Goal: Check status: Check status

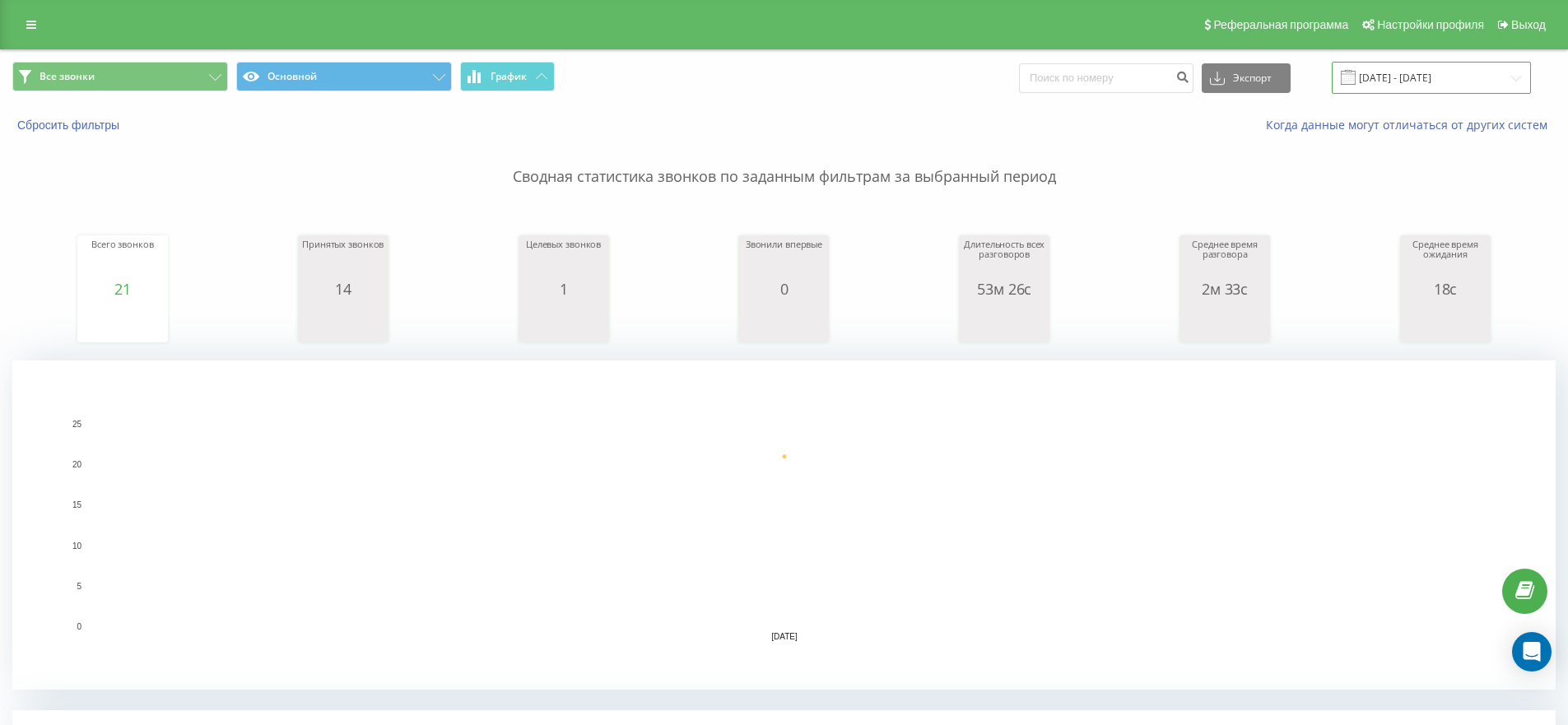
click at [1387, 80] on input "[DATE] - [DATE]" at bounding box center [1431, 77] width 199 height 32
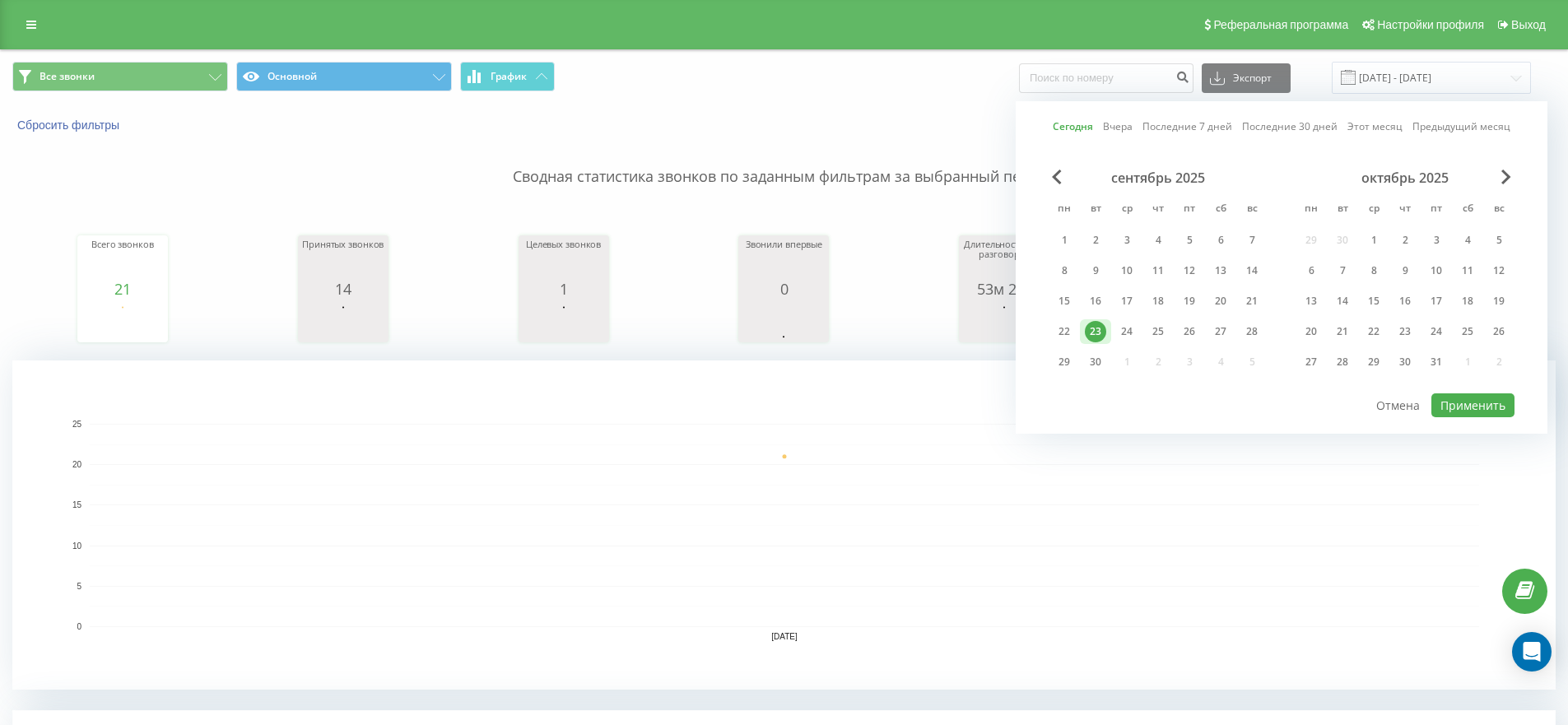
click at [1101, 337] on div "23" at bounding box center [1096, 331] width 21 height 21
click at [1493, 400] on button "Применить" at bounding box center [1472, 405] width 83 height 24
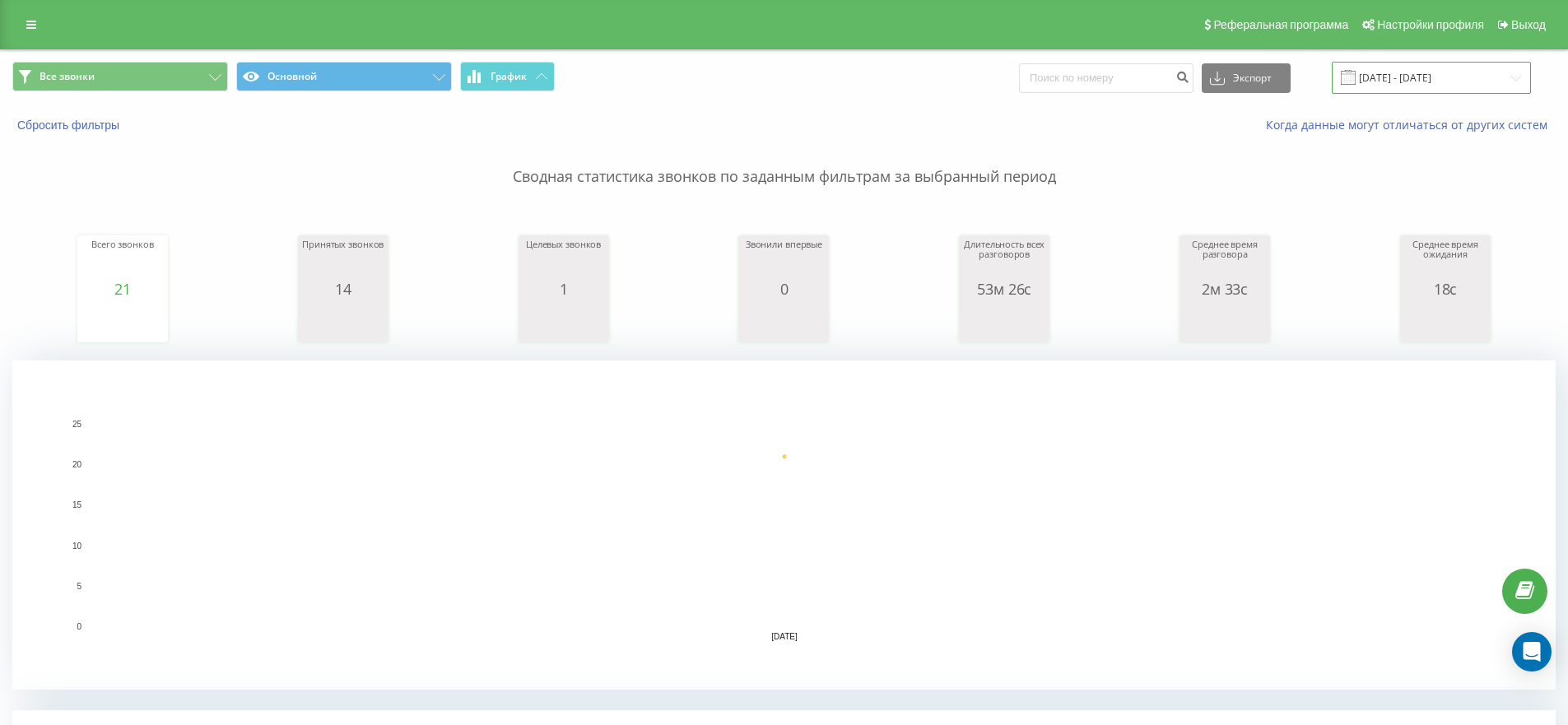
click at [1384, 75] on input "[DATE] - [DATE]" at bounding box center [1431, 77] width 199 height 32
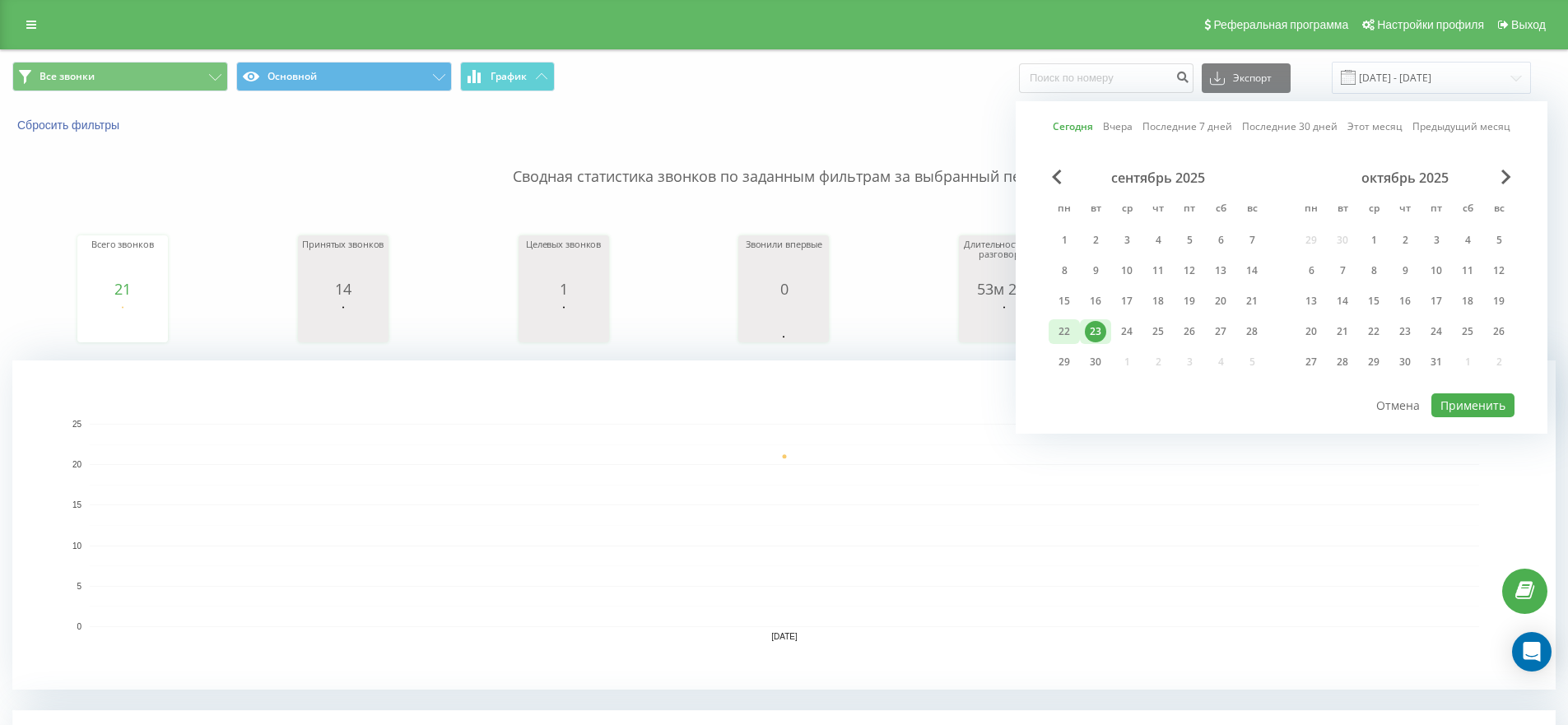
click at [1061, 337] on div "22" at bounding box center [1064, 331] width 21 height 21
click at [1479, 400] on button "Применить" at bounding box center [1472, 405] width 83 height 24
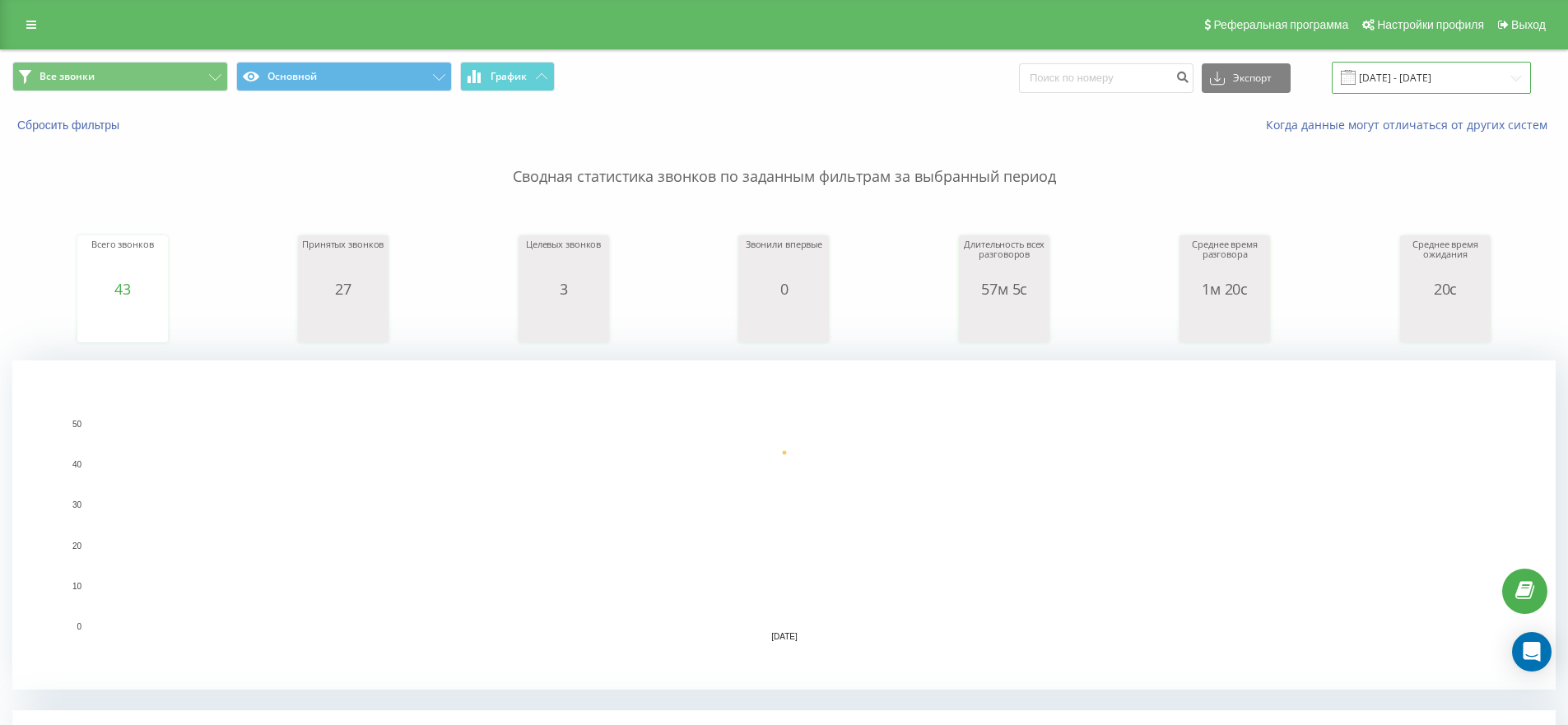
click at [1390, 76] on input "22.09.2025 - 22.09.2025" at bounding box center [1431, 77] width 199 height 32
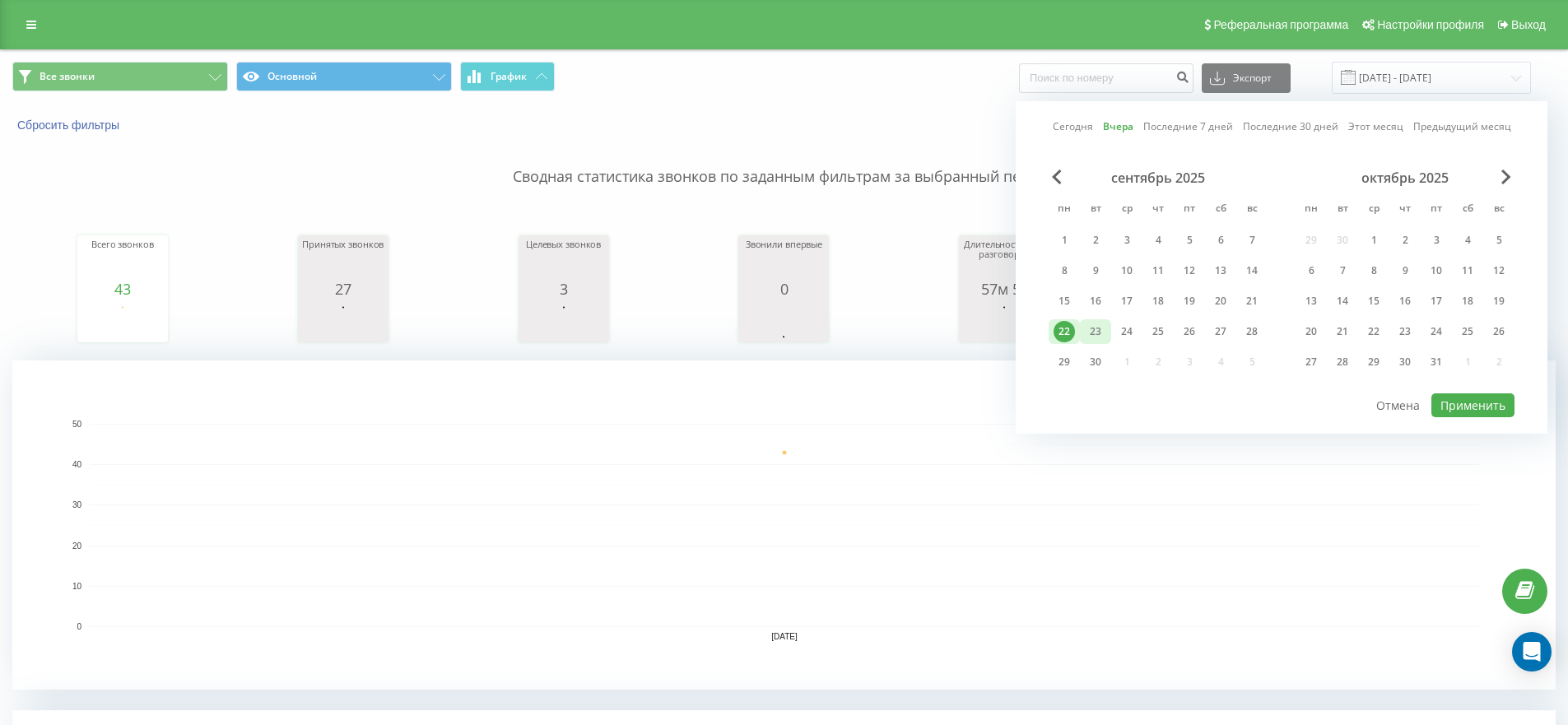
click at [1107, 332] on div "23" at bounding box center [1096, 331] width 32 height 25
click at [1494, 404] on button "Применить" at bounding box center [1472, 405] width 83 height 24
type input "[DATE] - [DATE]"
